Goal: Find specific page/section: Find specific page/section

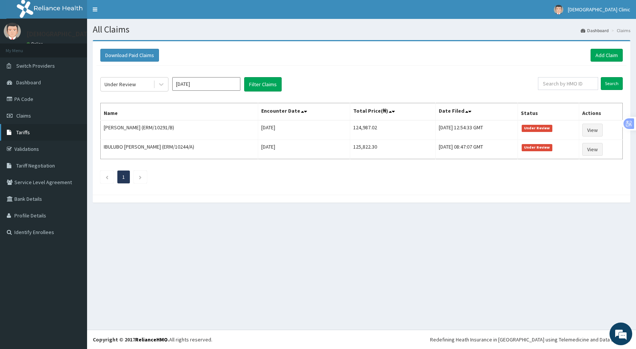
click at [27, 127] on link "Tariffs" at bounding box center [43, 132] width 87 height 17
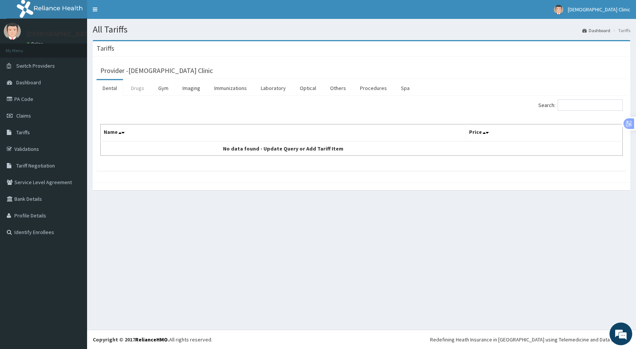
click at [139, 90] on link "Drugs" at bounding box center [137, 88] width 25 height 16
